Goal: Task Accomplishment & Management: Use online tool/utility

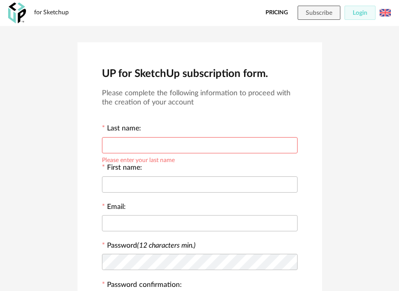
scroll to position [204, 0]
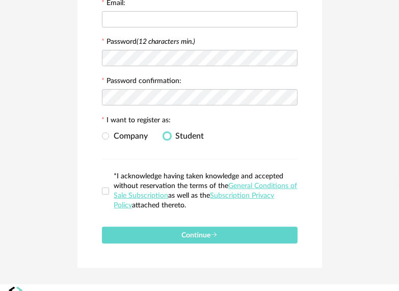
click at [167, 138] on span at bounding box center [166, 135] width 7 height 7
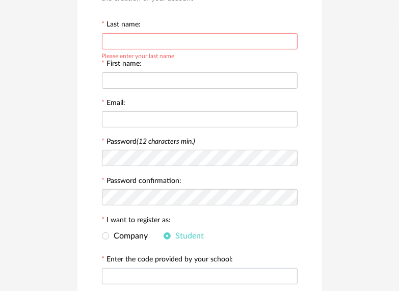
scroll to position [0, 0]
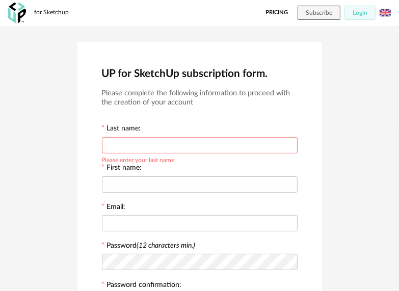
click at [176, 143] on input "text" at bounding box center [199, 145] width 195 height 16
click at [326, 9] on button "Subscribe" at bounding box center [318, 13] width 43 height 14
click at [280, 14] on link "Pricing" at bounding box center [276, 13] width 22 height 14
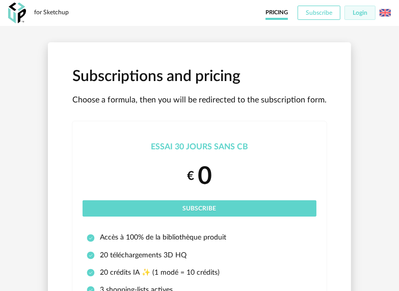
click at [326, 12] on span "Subscribe" at bounding box center [318, 13] width 26 height 6
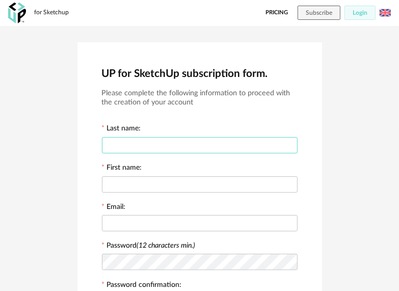
click at [199, 146] on input "text" at bounding box center [199, 145] width 195 height 16
click at [274, 13] on link "Pricing" at bounding box center [276, 13] width 22 height 14
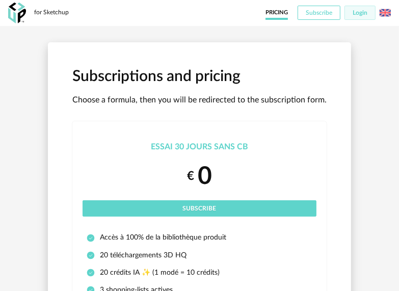
click at [320, 13] on span "Subscribe" at bounding box center [318, 13] width 26 height 6
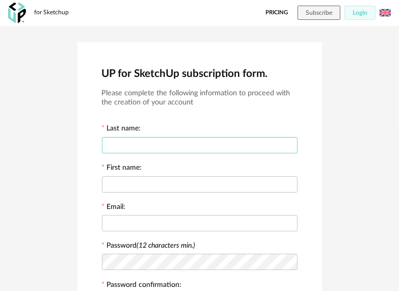
click at [180, 142] on input "text" at bounding box center [199, 145] width 195 height 16
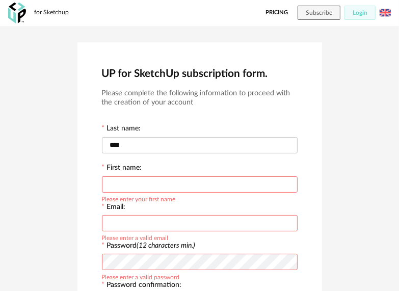
click at [185, 183] on input "text" at bounding box center [199, 184] width 195 height 16
drag, startPoint x: 165, startPoint y: 144, endPoint x: -2, endPoint y: 136, distance: 166.6
click at [0, 136] on html "for Sketchup Pricing Subscribe Login Français Menu icon UP for SketchUp subscri…" at bounding box center [199, 268] width 399 height 536
type input "****"
click at [136, 187] on input "text" at bounding box center [199, 184] width 195 height 16
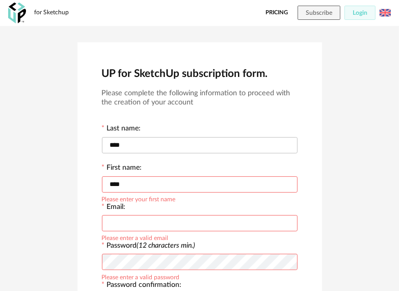
type input "****"
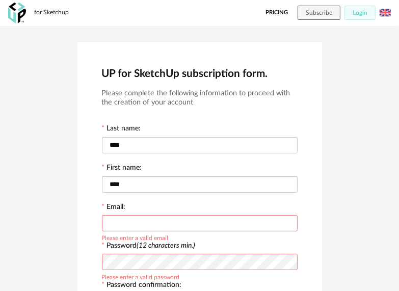
click at [133, 229] on input "text" at bounding box center [199, 223] width 195 height 16
type input "**********"
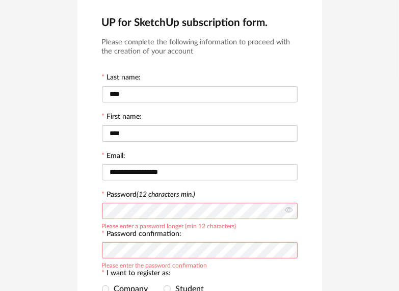
click at [49, 202] on div "**********" at bounding box center [199, 219] width 399 height 488
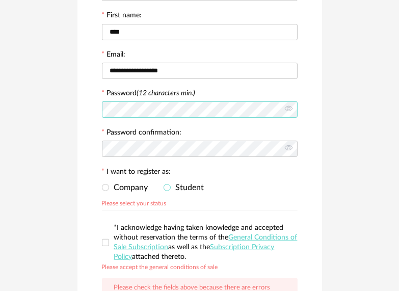
scroll to position [153, 0]
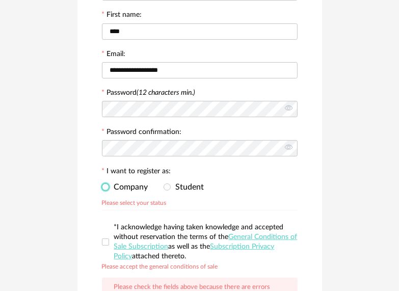
click at [105, 187] on span at bounding box center [105, 186] width 7 height 7
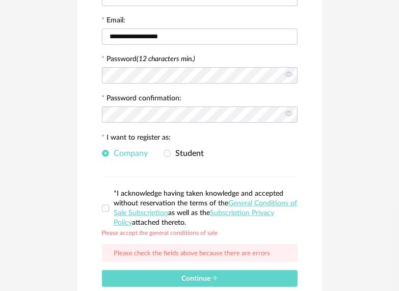
scroll to position [204, 0]
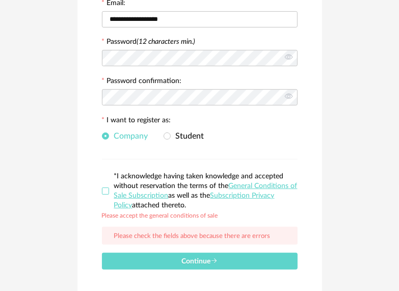
click at [105, 191] on span at bounding box center [105, 190] width 7 height 7
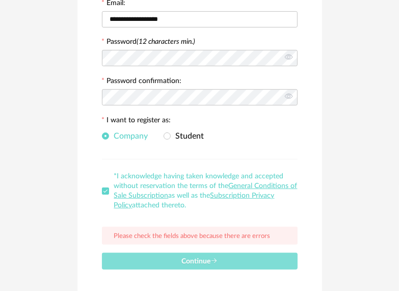
click at [202, 263] on span "Continue" at bounding box center [199, 261] width 36 height 7
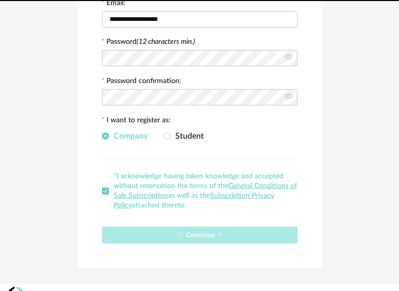
scroll to position [0, 0]
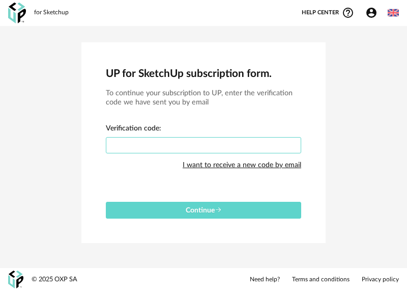
click at [180, 146] on input "text" at bounding box center [203, 145] width 195 height 16
click at [183, 141] on input "text" at bounding box center [203, 145] width 195 height 16
paste input "****"
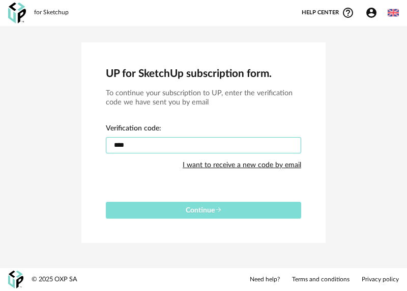
type input "****"
click at [196, 214] on button "Continue" at bounding box center [203, 210] width 195 height 17
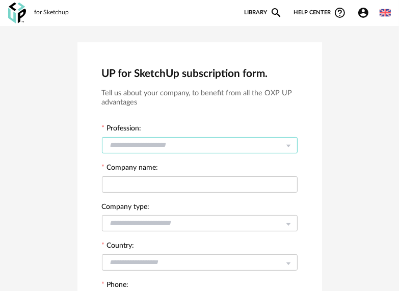
click at [191, 143] on input "text" at bounding box center [199, 145] width 195 height 16
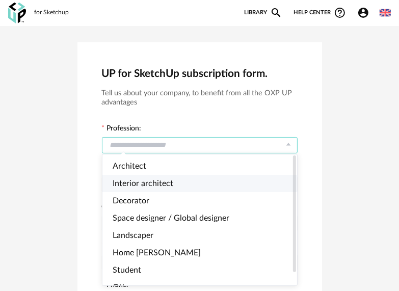
click at [180, 182] on li "Interior architect" at bounding box center [203, 183] width 203 height 17
type input "**********"
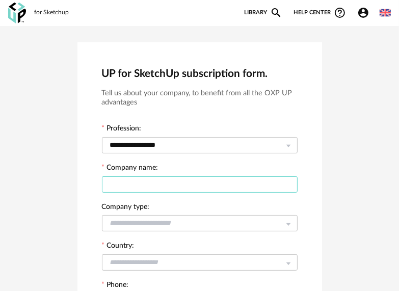
click at [180, 182] on input "text" at bounding box center [199, 184] width 195 height 16
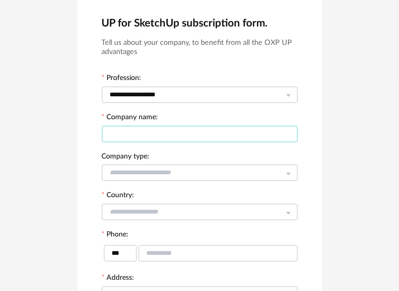
scroll to position [51, 0]
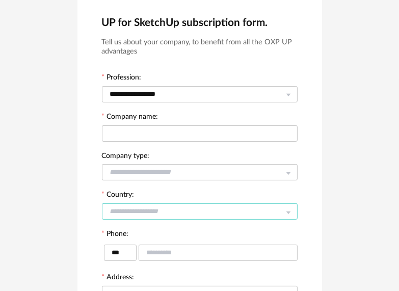
click at [174, 212] on input "text" at bounding box center [199, 211] width 195 height 16
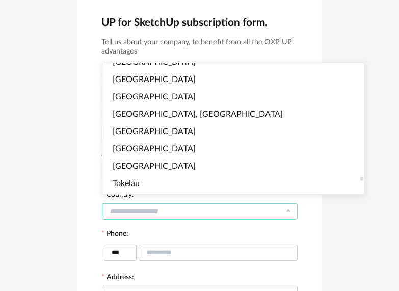
scroll to position [3665, 0]
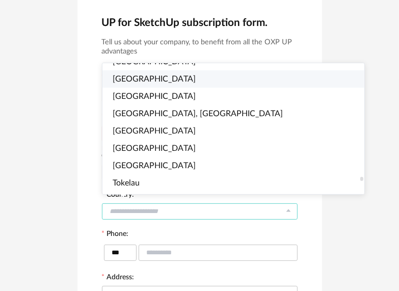
click at [149, 81] on li "Taiwan" at bounding box center [237, 78] width 270 height 17
type input "******"
type input "****"
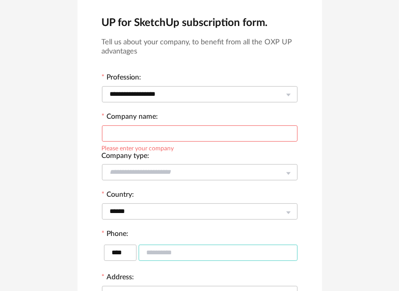
click at [185, 253] on input "text" at bounding box center [217, 252] width 159 height 16
type input "*********"
click at [211, 134] on input "text" at bounding box center [199, 133] width 195 height 16
type input "*******"
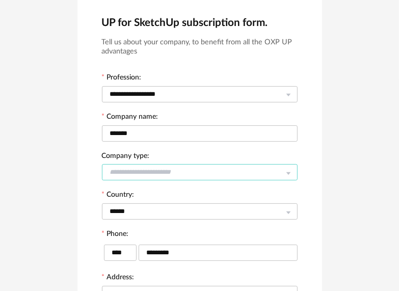
click at [202, 166] on input "text" at bounding box center [199, 172] width 195 height 16
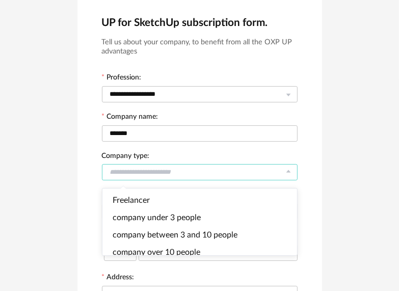
click at [328, 154] on div "**********" at bounding box center [199, 235] width 399 height 520
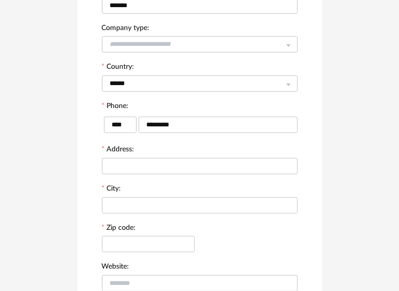
scroll to position [204, 0]
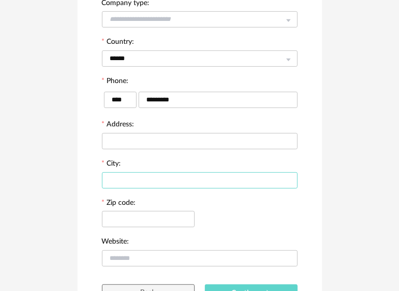
click at [183, 184] on input "text" at bounding box center [199, 180] width 195 height 16
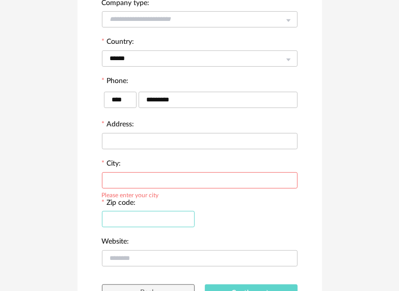
click at [150, 221] on input "text" at bounding box center [148, 219] width 93 height 16
type input "***"
click at [168, 181] on input "text" at bounding box center [199, 180] width 195 height 16
type input "*********"
click at [168, 136] on input "text" at bounding box center [199, 141] width 195 height 16
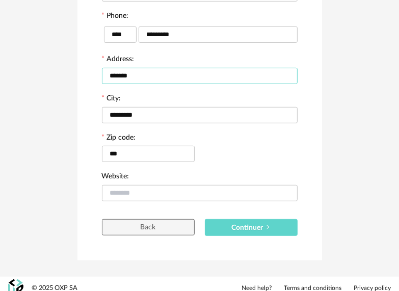
scroll to position [277, 0]
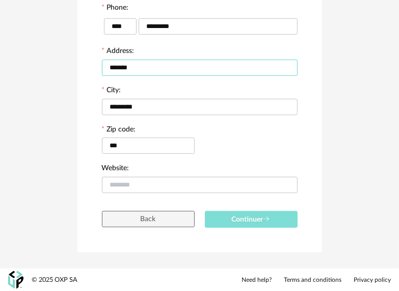
type input "*******"
click at [233, 213] on button "Continuer" at bounding box center [251, 219] width 93 height 17
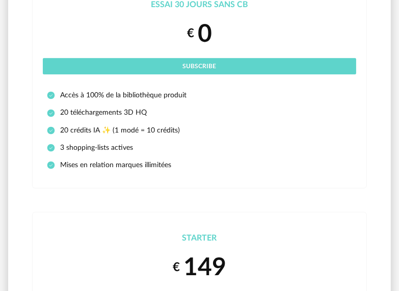
scroll to position [102, 0]
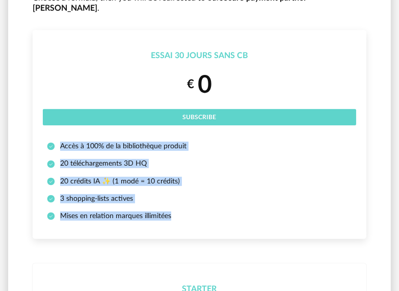
drag, startPoint x: 76, startPoint y: 135, endPoint x: 199, endPoint y: 200, distance: 138.4
click at [199, 200] on ul "Accès à 100% de la bibliothèque produit 20 téléchargements 3D HQ 20 crédits IA …" at bounding box center [199, 184] width 313 height 87
copy ul "Accès à 100% de la bibliothèque produit 20 téléchargements 3D HQ 20 crédits IA …"
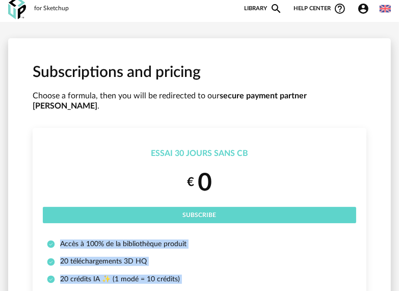
scroll to position [0, 0]
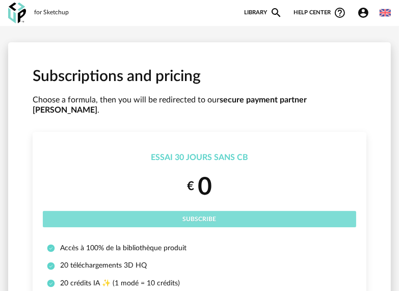
click at [257, 211] on button "Subscribe" at bounding box center [199, 219] width 313 height 16
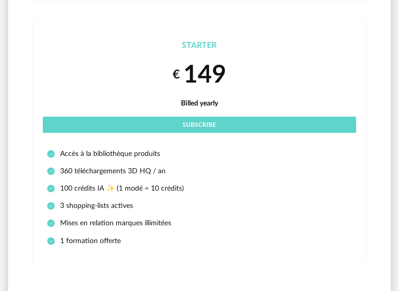
scroll to position [458, 0]
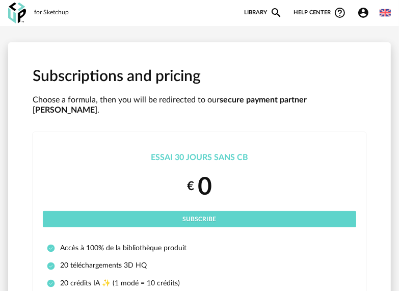
click at [255, 14] on link "Library Magnify icon" at bounding box center [263, 13] width 38 height 12
click at [276, 10] on icon "Magnify icon" at bounding box center [276, 13] width 12 height 12
click at [36, 15] on div "for Sketchup" at bounding box center [51, 13] width 35 height 8
click at [15, 16] on img at bounding box center [17, 13] width 18 height 21
click at [266, 18] on link "Library Magnify icon" at bounding box center [263, 13] width 38 height 12
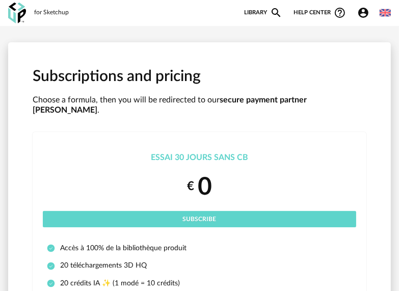
click at [253, 13] on link "Library Magnify icon" at bounding box center [263, 13] width 38 height 12
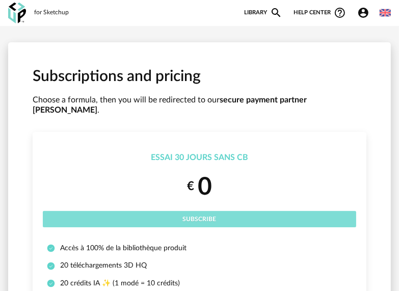
click at [218, 211] on button "Subscribe" at bounding box center [199, 219] width 313 height 16
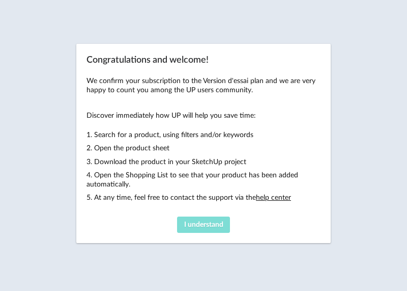
click at [212, 230] on button "I understand" at bounding box center [203, 224] width 53 height 16
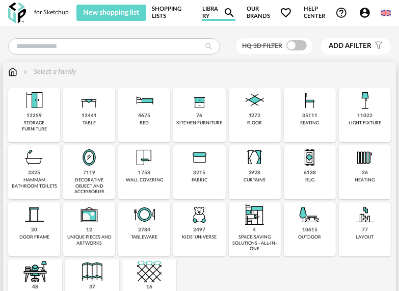
click at [308, 106] on img at bounding box center [309, 100] width 24 height 24
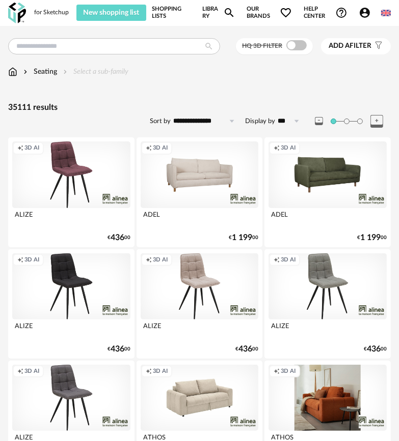
click at [200, 122] on input "**********" at bounding box center [206, 121] width 70 height 16
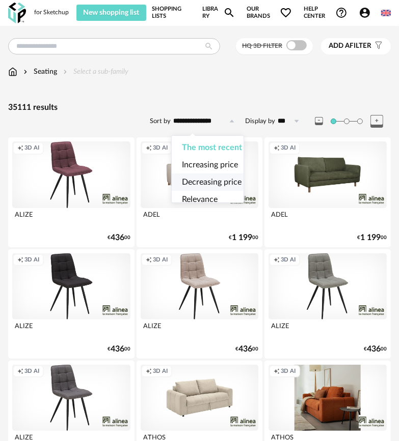
click at [211, 187] on li "Decreasing price" at bounding box center [212, 182] width 80 height 17
type input "**********"
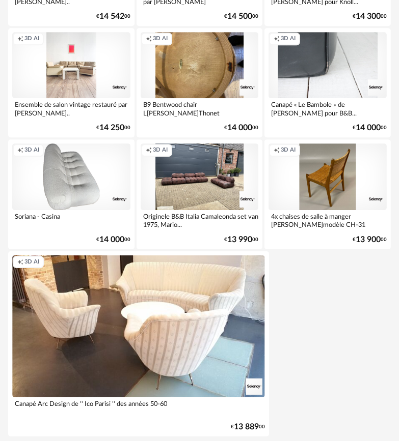
scroll to position [3631, 0]
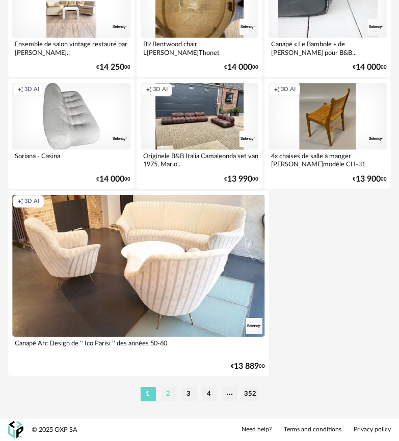
click at [170, 290] on li "2" at bounding box center [168, 394] width 15 height 14
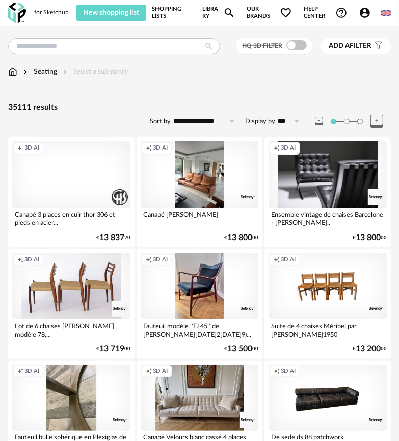
click at [30, 148] on span "3D AI" at bounding box center [31, 149] width 15 height 8
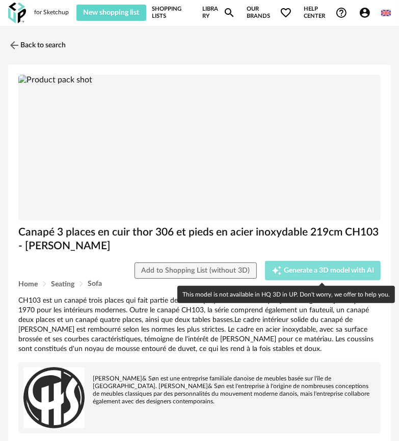
click at [299, 271] on span "Generate a 3D model with AI" at bounding box center [328, 270] width 90 height 7
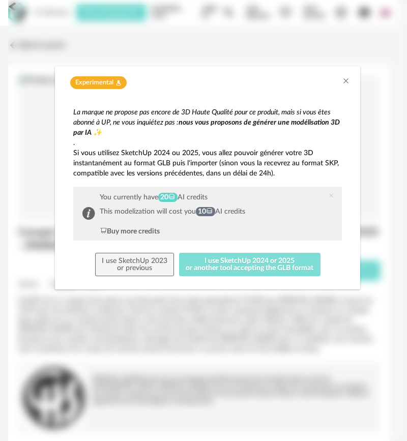
click at [252, 266] on button "I use SketchUp 2024 or 2025 or another tool accepting the GLB format" at bounding box center [249, 264] width 141 height 23
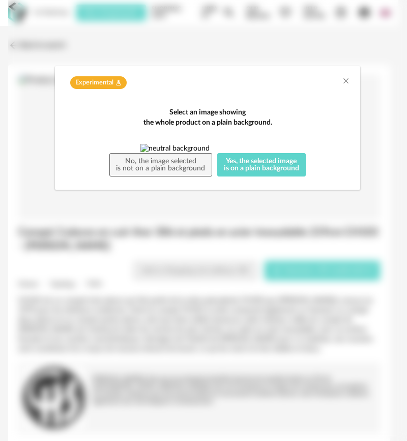
click at [225, 153] on img "dialog" at bounding box center [207, 148] width 134 height 9
click at [259, 177] on button "Yes, the selected image is on a plain background" at bounding box center [261, 164] width 89 height 23
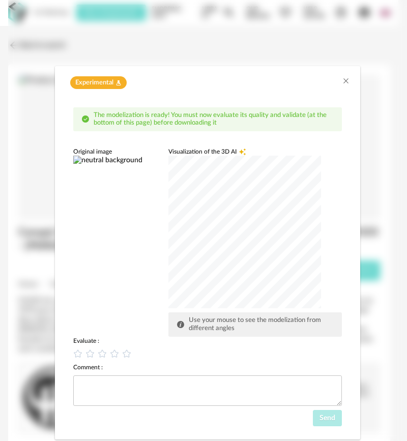
click at [137, 165] on img "dialog" at bounding box center [116, 160] width 87 height 9
click at [277, 290] on div "Use your mouse to see the modelization from different angles" at bounding box center [259, 325] width 149 height 16
click at [237, 243] on div "dialog" at bounding box center [244, 232] width 153 height 153
click at [247, 212] on div "dialog" at bounding box center [244, 232] width 153 height 153
click at [191, 114] on span "The modelization is ready! You must now evaluate its quality and validate (at t…" at bounding box center [210, 119] width 233 height 15
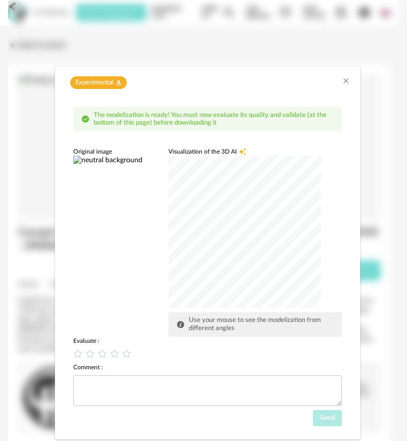
click at [233, 249] on div "dialog" at bounding box center [244, 232] width 153 height 153
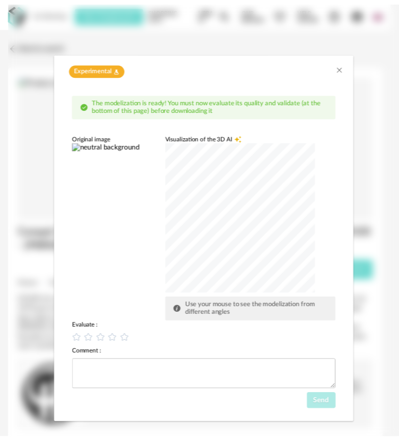
scroll to position [22, 0]
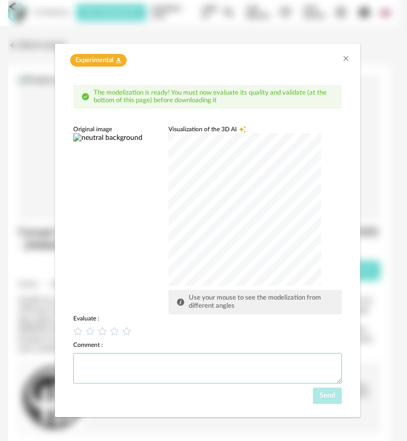
click at [301, 290] on textarea "dialog" at bounding box center [207, 368] width 269 height 31
click at [275, 290] on span "Use your mouse to see the modelization from different angles" at bounding box center [255, 302] width 132 height 15
click at [254, 290] on span "Use your mouse to see the modelization from different angles" at bounding box center [255, 302] width 132 height 15
click at [254, 211] on div "dialog" at bounding box center [244, 209] width 153 height 153
click at [264, 232] on div "dialog" at bounding box center [244, 209] width 153 height 153
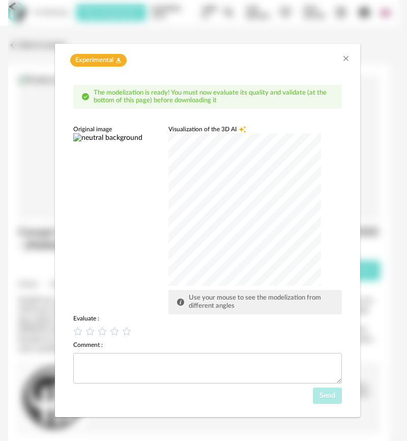
click at [241, 218] on div "dialog" at bounding box center [244, 209] width 153 height 153
click at [238, 202] on div "dialog" at bounding box center [244, 209] width 153 height 153
click at [241, 273] on div "dialog" at bounding box center [244, 209] width 153 height 153
drag, startPoint x: 240, startPoint y: 310, endPoint x: 238, endPoint y: 319, distance: 9.4
click at [240, 290] on div "Use your mouse to see the modelization from different angles" at bounding box center [255, 302] width 174 height 24
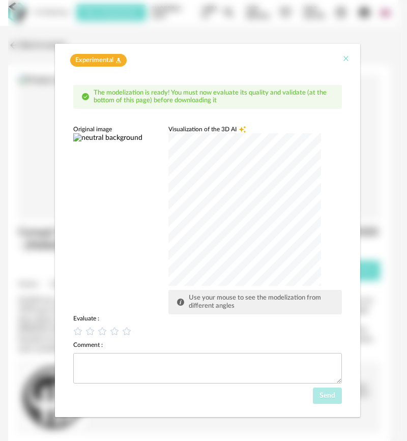
click at [342, 61] on icon "Close" at bounding box center [346, 58] width 8 height 8
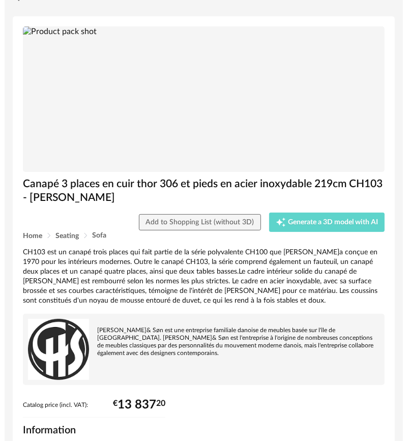
scroll to position [0, 0]
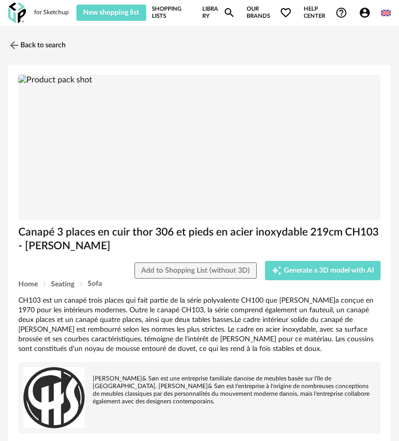
click at [153, 10] on link "Shopping Lists" at bounding box center [171, 13] width 39 height 16
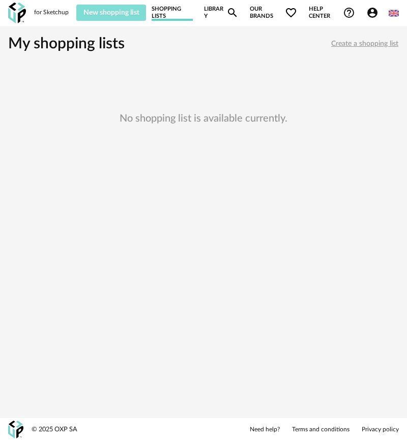
click at [131, 12] on span "New shopping list" at bounding box center [111, 12] width 56 height 7
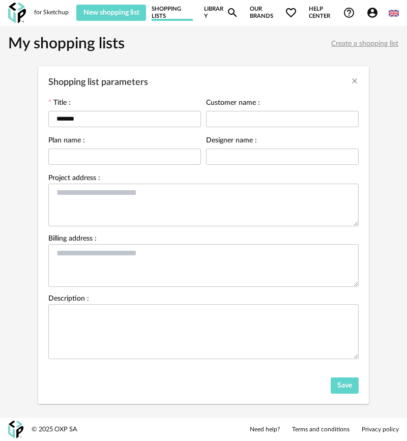
click at [173, 10] on div "Shopping list parameters Title : ******* Customer name : Plan name : Designer n…" at bounding box center [203, 220] width 407 height 441
